Goal: Task Accomplishment & Management: Use online tool/utility

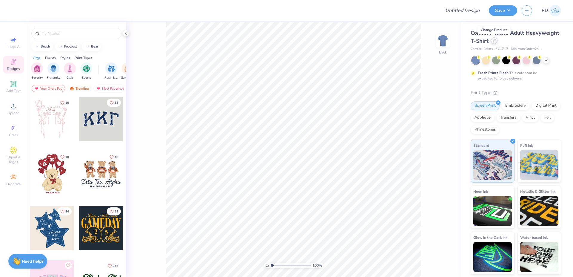
click at [329, 40] on icon at bounding box center [494, 40] width 3 height 3
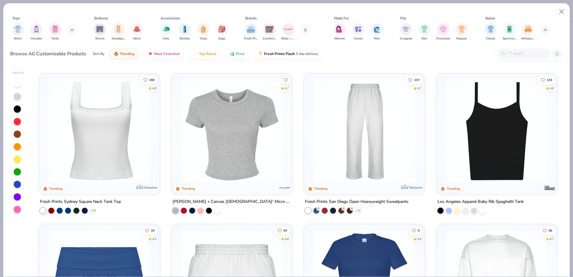
scroll to position [433, 0]
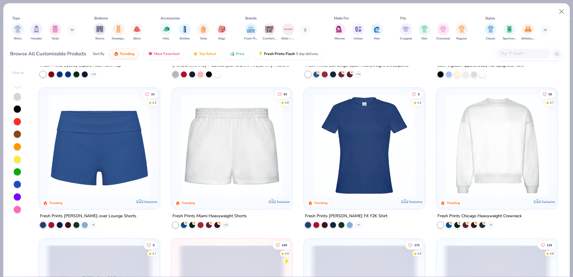
click at [329, 156] on img at bounding box center [496, 145] width 109 height 103
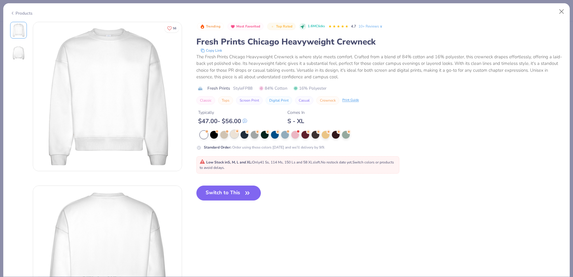
click at [234, 134] on div at bounding box center [234, 134] width 8 height 8
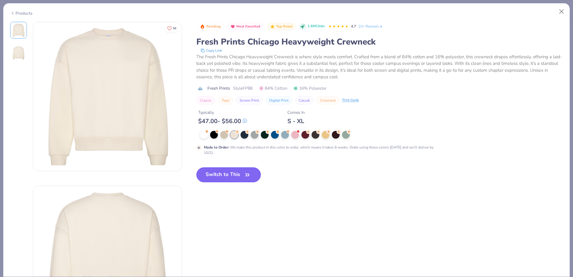
click at [241, 178] on button "Switch to This" at bounding box center [228, 174] width 65 height 15
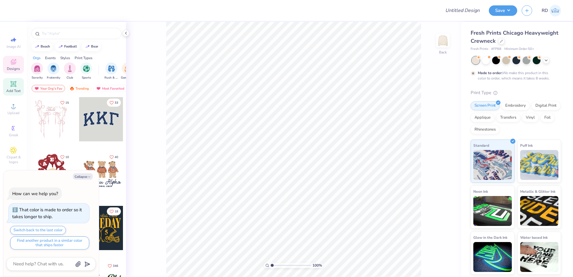
click at [13, 83] on icon at bounding box center [13, 83] width 4 height 4
click at [13, 113] on span "Upload" at bounding box center [13, 112] width 12 height 5
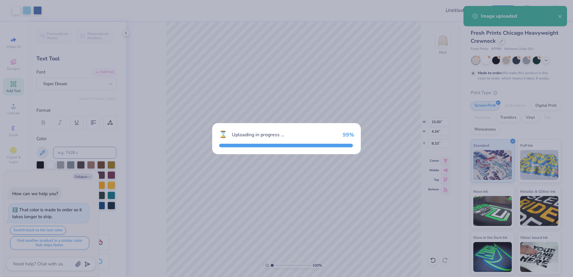
type textarea "x"
type input "15.00"
type input "4.34"
type input "8.33"
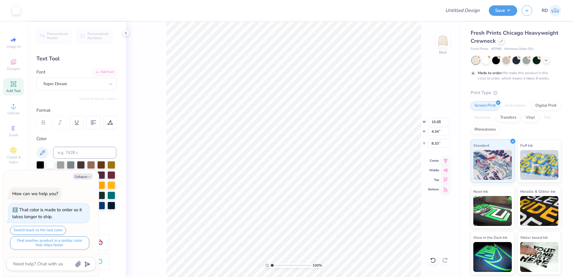
type textarea "x"
type input "5.95"
type input "1.72"
type input "9.64"
type textarea "x"
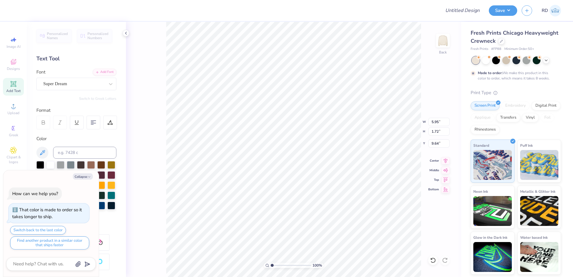
scroll to position [0, 3]
type textarea "FASHION CLUB"
click at [99, 71] on div "Add Font" at bounding box center [105, 71] width 24 height 7
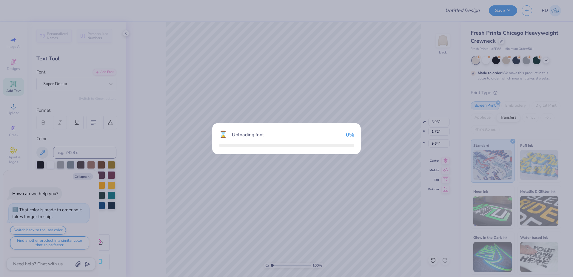
type textarea "x"
type input "16.22"
type input "1.79"
type input "9.61"
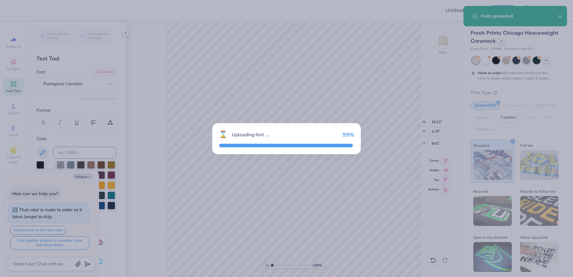
type textarea "x"
type input "17.01"
type input "1.65"
type input "9.67"
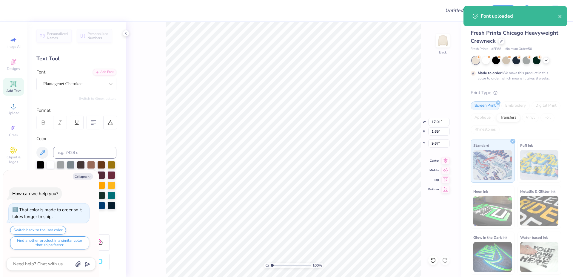
click at [110, 124] on icon at bounding box center [109, 122] width 5 height 5
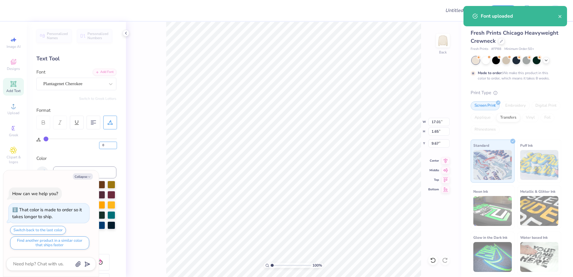
drag, startPoint x: 103, startPoint y: 145, endPoint x: 59, endPoint y: 146, distance: 43.6
click at [99, 146] on input "0" at bounding box center [108, 144] width 18 height 7
type input "20"
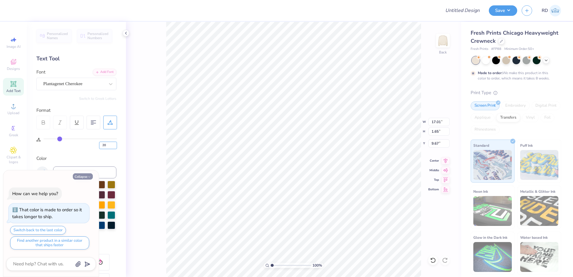
type textarea "x"
type input "17.05"
type input "1.28"
type input "9.86"
click at [79, 173] on button "Collapse" at bounding box center [83, 176] width 20 height 6
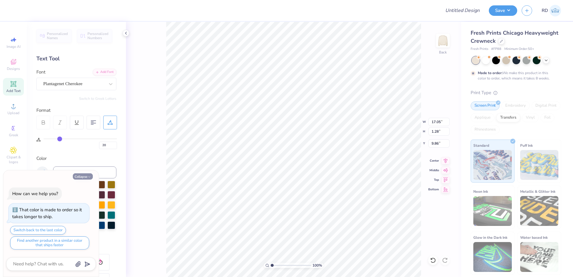
type textarea "x"
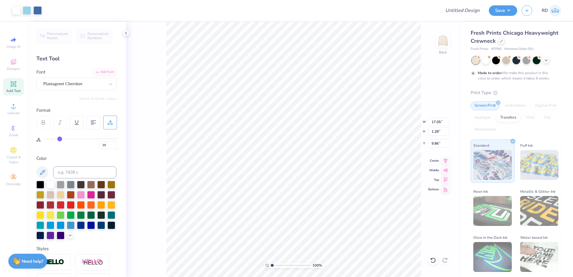
type input "15.00"
type input "4.34"
type input "4.20"
type input "17.05"
type input "1.28"
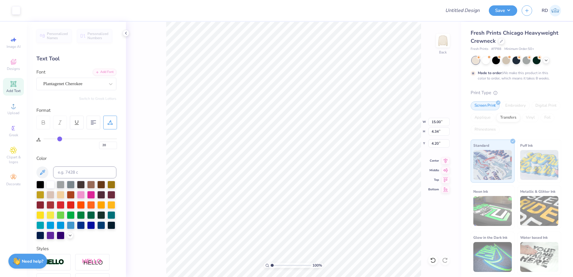
type input "9.86"
click at [86, 175] on input at bounding box center [84, 172] width 63 height 12
type input "7683"
type input "15.00"
type input "4.34"
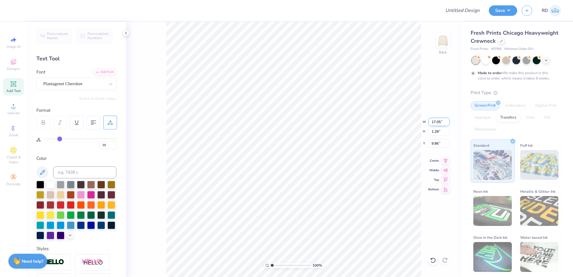
type input "4.20"
click at [329, 121] on input "15.00" at bounding box center [438, 122] width 21 height 8
type input "12.00"
type input "3.47"
type input "4.63"
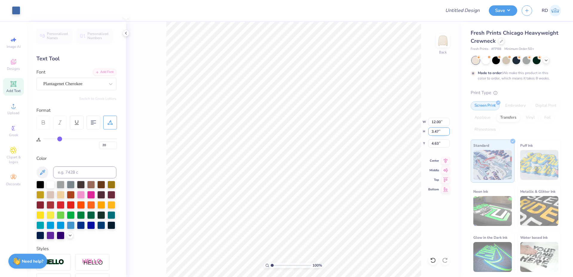
type input "17.05"
type input "1.28"
type input "9.86"
click at [329, 120] on input "17.05" at bounding box center [438, 122] width 21 height 8
paste input "6.543"
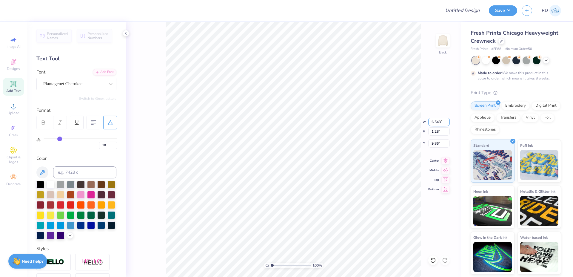
type input "6.54"
type input "0.49"
type input "10.26"
click at [284, 251] on input "range" at bounding box center [291, 264] width 40 height 5
type input "3.87"
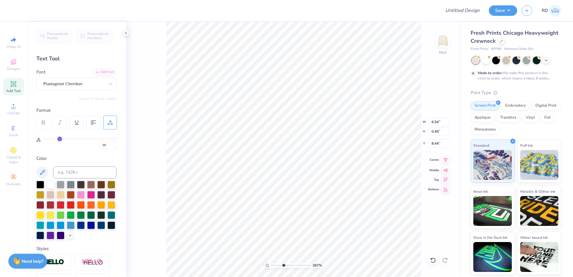
click at [329, 160] on icon at bounding box center [445, 159] width 8 height 7
type input "8.46"
click at [329, 160] on icon at bounding box center [445, 159] width 8 height 7
drag, startPoint x: 276, startPoint y: 265, endPoint x: 270, endPoint y: 265, distance: 6.6
type input "1"
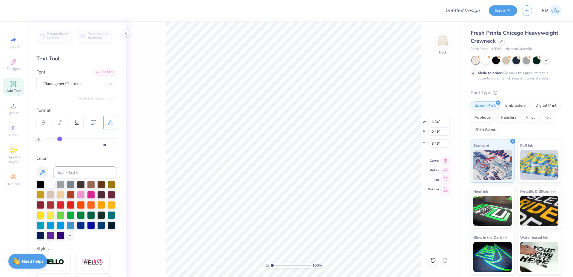
click at [271, 251] on input "range" at bounding box center [291, 264] width 40 height 5
type input "12.00"
type input "3.47"
type input "4.63"
click at [329, 161] on icon at bounding box center [445, 159] width 8 height 7
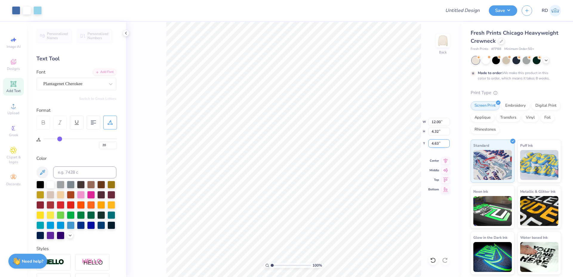
click at [329, 144] on input "4.63" at bounding box center [438, 143] width 21 height 8
type input "3.00"
click at [329, 159] on icon at bounding box center [446, 159] width 4 height 5
click at [329, 8] on input "Design Title" at bounding box center [455, 10] width 59 height 12
paste input "FPS239775"
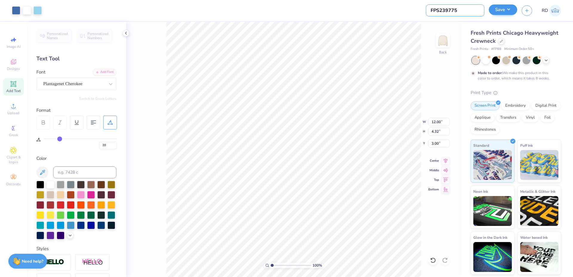
type input "FPS239775"
click at [329, 11] on button "Save" at bounding box center [503, 9] width 28 height 10
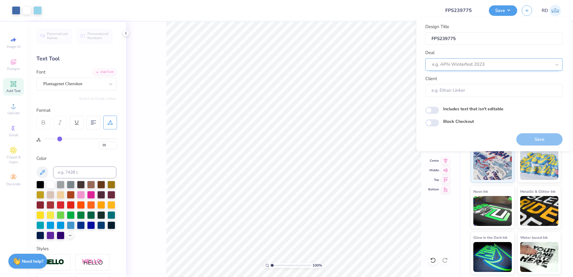
click at [329, 61] on div at bounding box center [491, 64] width 119 height 8
click at [329, 81] on div "Design Tool Gallery" at bounding box center [494, 81] width 133 height 10
type input "gallery"
type input "Design Tool Gallery User"
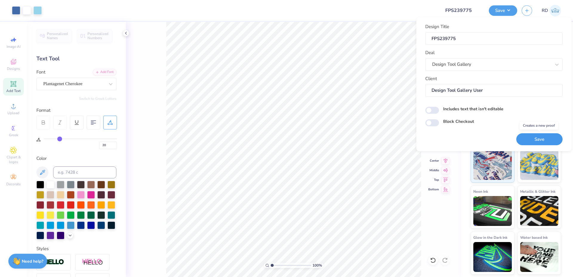
click at [329, 136] on button "Save" at bounding box center [539, 139] width 46 height 12
